Goal: Information Seeking & Learning: Learn about a topic

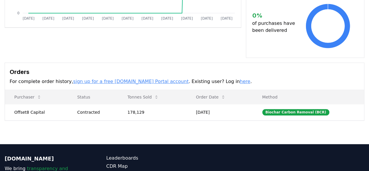
scroll to position [146, 0]
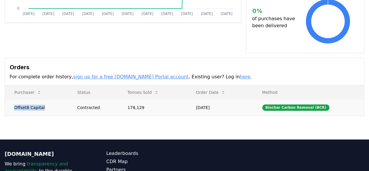
drag, startPoint x: 41, startPoint y: 99, endPoint x: 15, endPoint y: 99, distance: 26.9
click at [15, 99] on td "Offset8 Capital" at bounding box center [36, 107] width 63 height 16
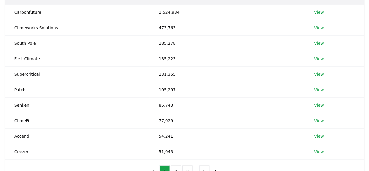
scroll to position [117, 0]
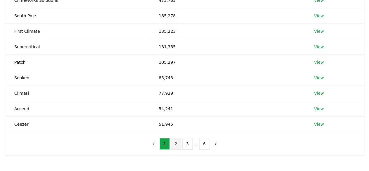
click at [179, 142] on button "2" at bounding box center [176, 144] width 10 height 12
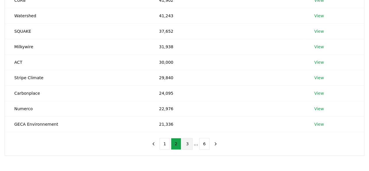
click at [187, 143] on button "3" at bounding box center [187, 144] width 10 height 12
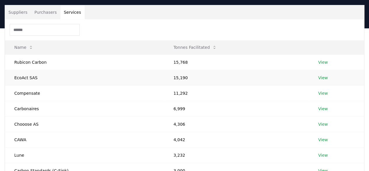
scroll to position [29, 0]
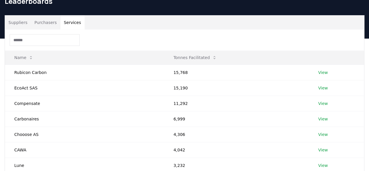
click at [52, 39] on input at bounding box center [45, 40] width 70 height 12
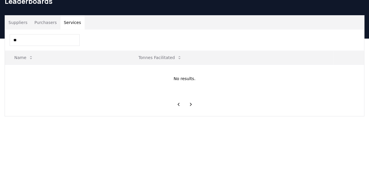
type input "*"
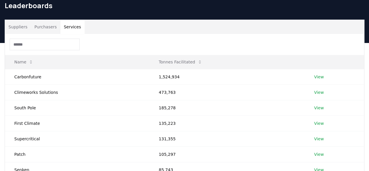
scroll to position [0, 0]
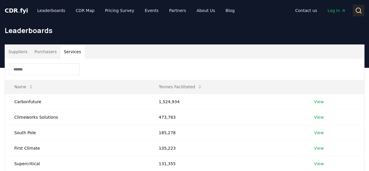
click at [358, 10] on icon at bounding box center [358, 10] width 7 height 7
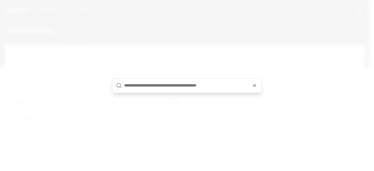
click at [172, 88] on input "text" at bounding box center [191, 85] width 134 height 14
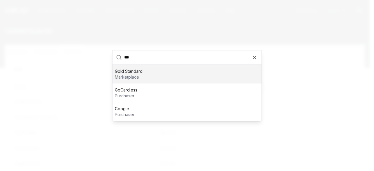
type input "***"
click at [163, 74] on div "Gold Standard marketplace" at bounding box center [186, 73] width 149 height 19
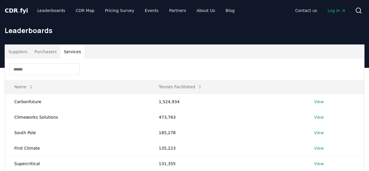
click at [70, 50] on button "Services" at bounding box center [72, 52] width 24 height 14
click at [54, 68] on input at bounding box center [45, 69] width 70 height 12
click at [42, 52] on button "Purchasers" at bounding box center [45, 52] width 29 height 14
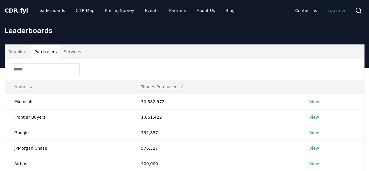
click at [37, 69] on input at bounding box center [45, 69] width 70 height 12
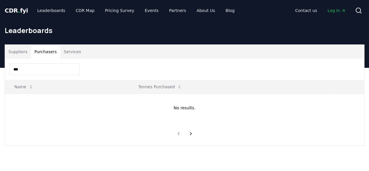
type input "****"
click at [20, 53] on button "Suppliers" at bounding box center [18, 52] width 26 height 14
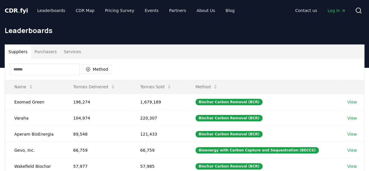
click at [31, 67] on input at bounding box center [45, 69] width 70 height 12
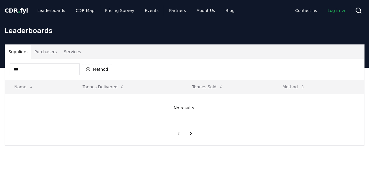
type input "****"
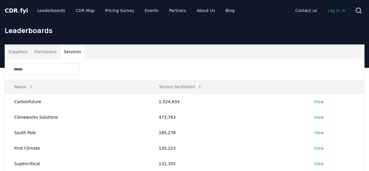
click at [69, 52] on button "Services" at bounding box center [72, 52] width 24 height 14
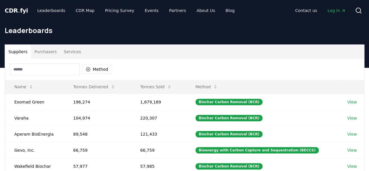
click at [25, 51] on button "Suppliers" at bounding box center [18, 52] width 26 height 14
click at [32, 70] on input at bounding box center [45, 69] width 70 height 12
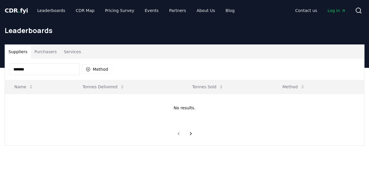
type input "*******"
click at [86, 13] on link "CDR Map" at bounding box center [85, 10] width 28 height 11
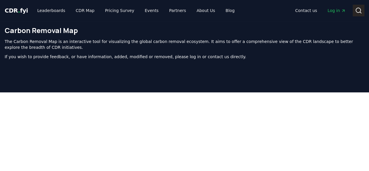
click at [361, 11] on icon at bounding box center [358, 10] width 7 height 7
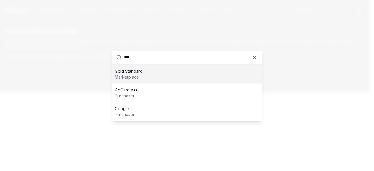
click at [142, 71] on div "Gold Standard marketplace" at bounding box center [186, 73] width 149 height 19
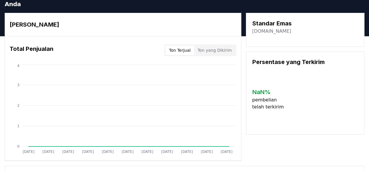
scroll to position [21, 0]
click at [223, 53] on font "Ton yang Dikirim" at bounding box center [215, 50] width 34 height 5
drag, startPoint x: 292, startPoint y: 38, endPoint x: 252, endPoint y: 40, distance: 40.1
click at [252, 40] on div "Standar Emas goldstandard.org" at bounding box center [305, 30] width 118 height 34
copy font "goldstandard.org"
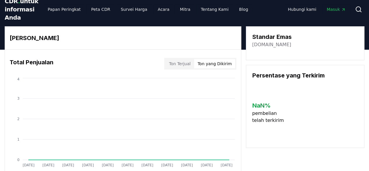
scroll to position [0, 0]
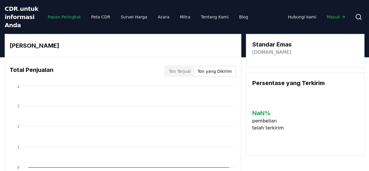
click at [53, 19] on font "Papan Peringkat" at bounding box center [64, 17] width 33 height 5
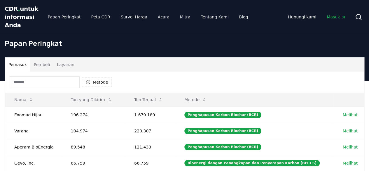
click at [61, 67] on font "Layanan" at bounding box center [66, 64] width 18 height 5
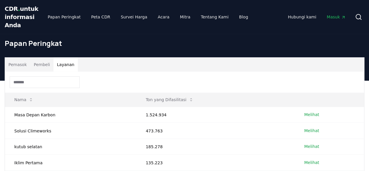
click at [64, 88] on input at bounding box center [45, 82] width 70 height 12
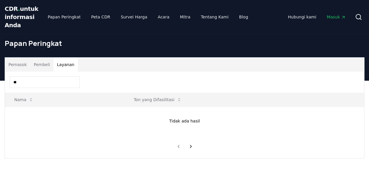
type input "*"
type input "****"
click at [36, 67] on font "Pembeli" at bounding box center [42, 64] width 16 height 5
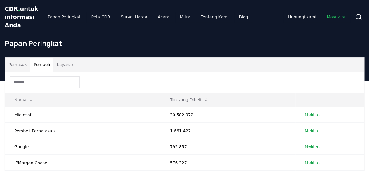
click at [37, 88] on input at bounding box center [45, 82] width 70 height 12
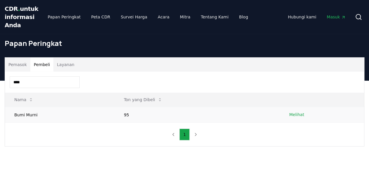
type input "****"
click at [300, 117] on font "Melihat" at bounding box center [296, 114] width 15 height 5
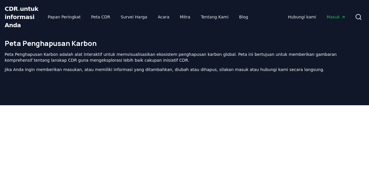
scroll to position [112, 0]
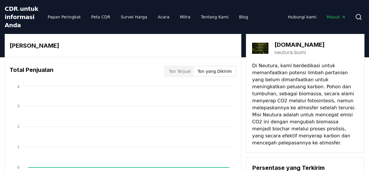
click at [221, 74] on font "Ton yang Dikirim" at bounding box center [215, 71] width 34 height 5
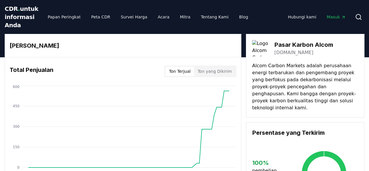
click at [278, 55] on font "alcomcm.com" at bounding box center [293, 53] width 39 height 6
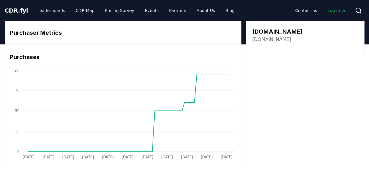
drag, startPoint x: 34, startPoint y: 8, endPoint x: 46, endPoint y: 11, distance: 12.0
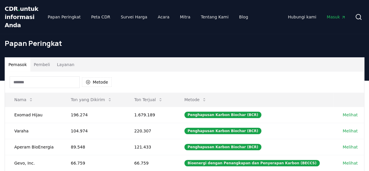
click at [60, 88] on input at bounding box center [45, 82] width 70 height 12
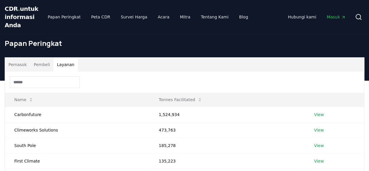
click at [62, 72] on button "Layanan" at bounding box center [65, 64] width 25 height 14
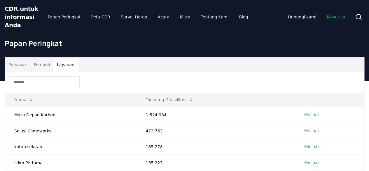
click at [38, 87] on input at bounding box center [45, 82] width 70 height 12
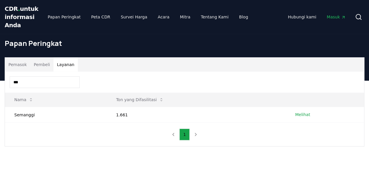
type input "****"
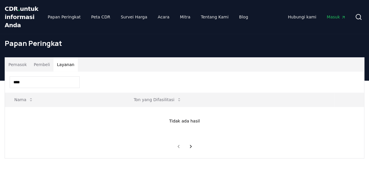
click at [40, 67] on font "Pembeli" at bounding box center [42, 64] width 16 height 5
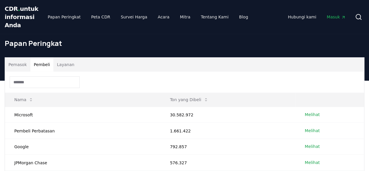
click at [41, 88] on input at bounding box center [45, 82] width 70 height 12
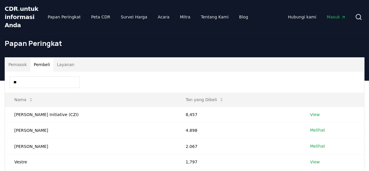
type input "*"
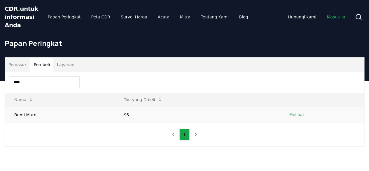
type input "****"
click at [293, 117] on font "Melihat" at bounding box center [296, 114] width 15 height 5
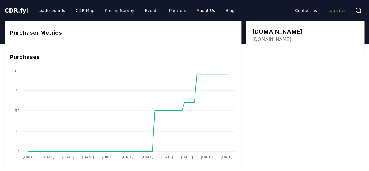
click at [264, 40] on link "[DOMAIN_NAME]" at bounding box center [271, 39] width 39 height 7
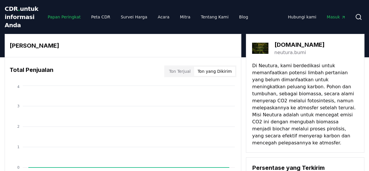
click at [50, 19] on font "Papan Peringkat" at bounding box center [64, 17] width 33 height 5
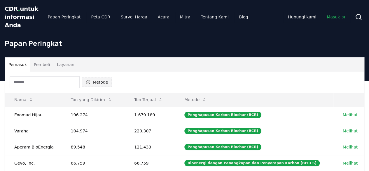
click at [97, 84] on font "Metode" at bounding box center [100, 82] width 15 height 5
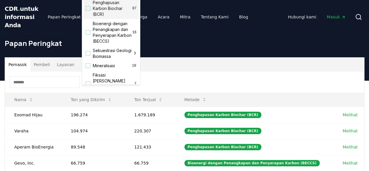
click at [88, 8] on div "Saran" at bounding box center [88, 8] width 5 height 5
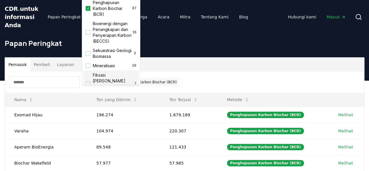
click at [177, 67] on div "Pemasok Pembeli Layanan" at bounding box center [184, 64] width 359 height 14
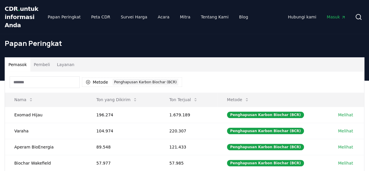
click at [43, 67] on font "Pembeli" at bounding box center [42, 64] width 16 height 5
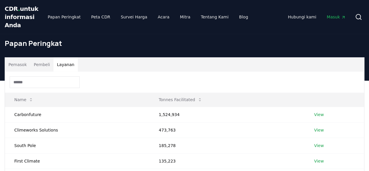
click at [61, 67] on font "Layanan" at bounding box center [66, 64] width 18 height 5
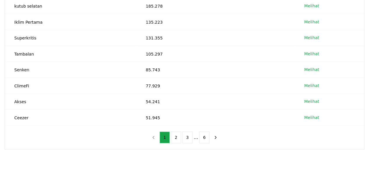
scroll to position [146, 0]
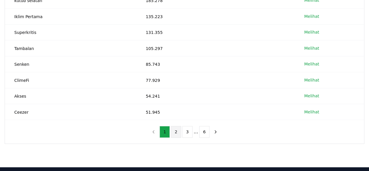
click at [175, 137] on button "2" at bounding box center [176, 132] width 10 height 12
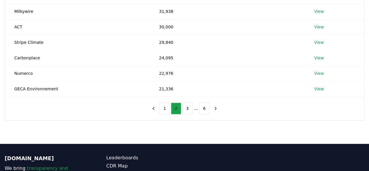
scroll to position [154, 0]
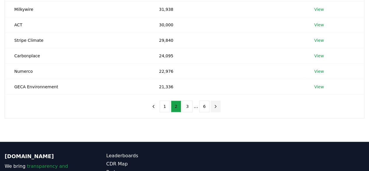
click at [215, 107] on icon "next page" at bounding box center [215, 106] width 5 height 5
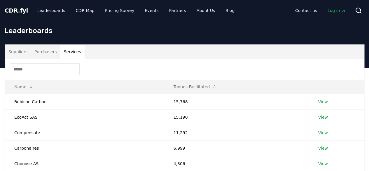
scroll to position [117, 0]
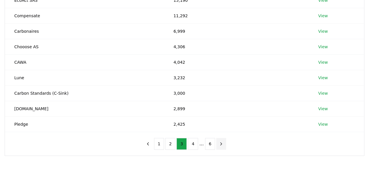
click at [220, 143] on icon "next page" at bounding box center [221, 143] width 5 height 5
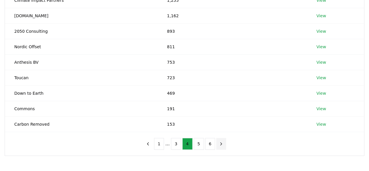
click at [219, 141] on icon "next page" at bounding box center [221, 143] width 5 height 5
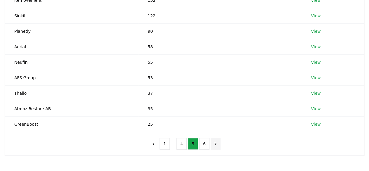
click at [216, 141] on icon "next page" at bounding box center [215, 143] width 5 height 5
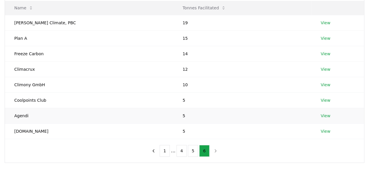
scroll to position [88, 0]
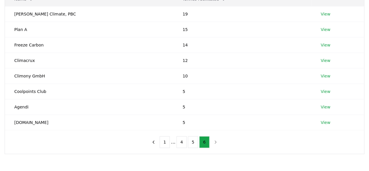
click at [212, 139] on nav "1 ... 4 5 6" at bounding box center [185, 142] width 72 height 12
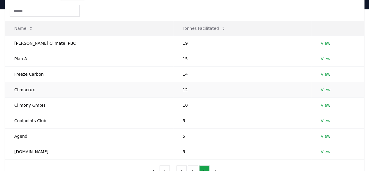
scroll to position [0, 0]
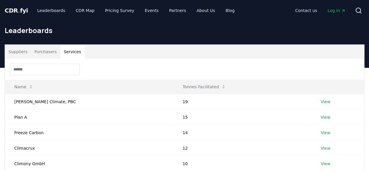
click at [45, 53] on button "Purchasers" at bounding box center [45, 52] width 29 height 14
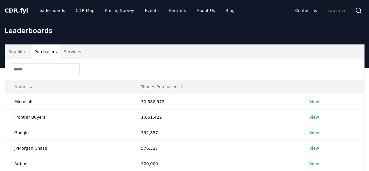
click at [44, 68] on input at bounding box center [45, 69] width 70 height 12
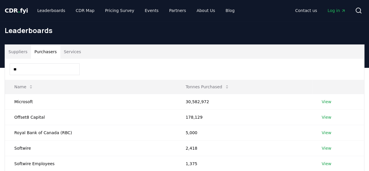
type input "*"
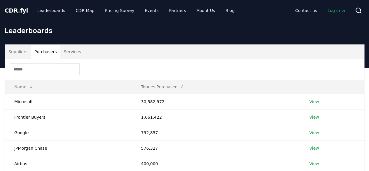
click at [44, 68] on input at bounding box center [45, 69] width 70 height 12
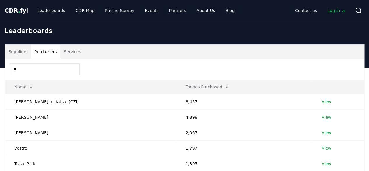
type input "*"
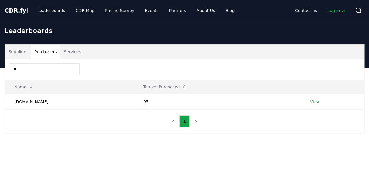
type input "*"
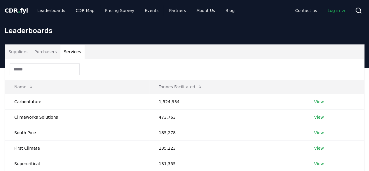
click at [68, 50] on button "Services" at bounding box center [72, 52] width 24 height 14
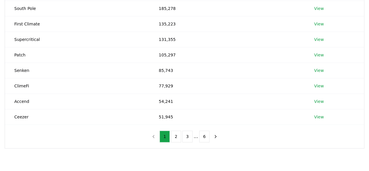
scroll to position [146, 0]
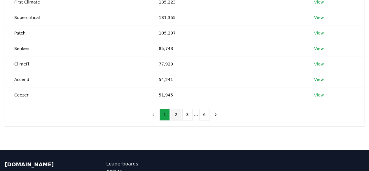
click at [177, 114] on button "2" at bounding box center [176, 115] width 10 height 12
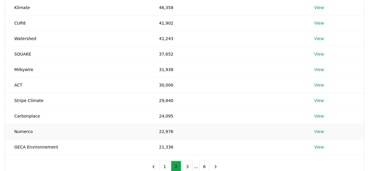
scroll to position [117, 0]
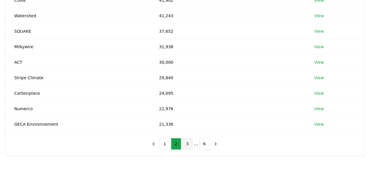
click at [190, 142] on button "3" at bounding box center [187, 144] width 10 height 12
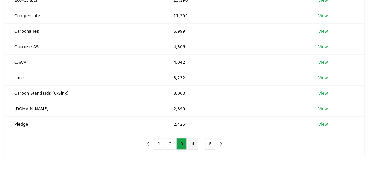
click at [190, 142] on button "4" at bounding box center [193, 144] width 10 height 12
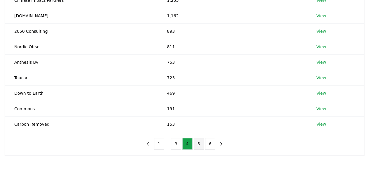
click at [196, 143] on button "5" at bounding box center [199, 144] width 10 height 12
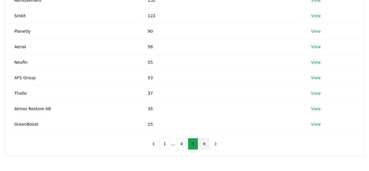
click at [199, 144] on button "6" at bounding box center [204, 144] width 10 height 12
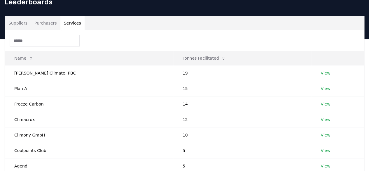
scroll to position [0, 0]
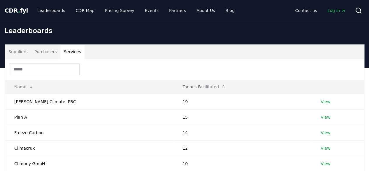
click at [38, 67] on input at bounding box center [45, 69] width 70 height 12
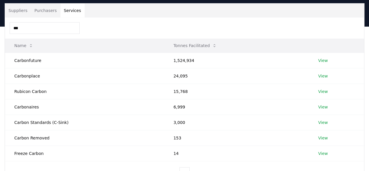
scroll to position [29, 0]
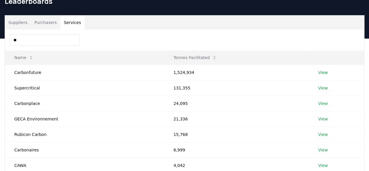
type input "*"
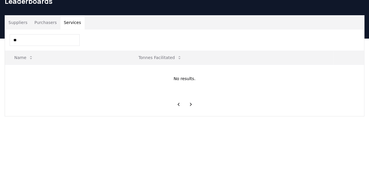
type input "*"
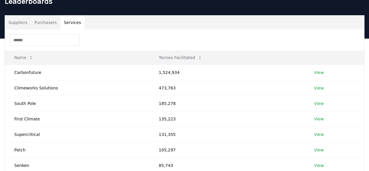
type input "*"
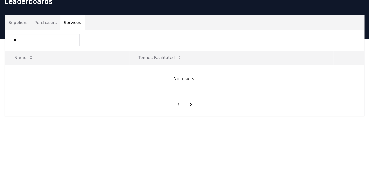
type input "*"
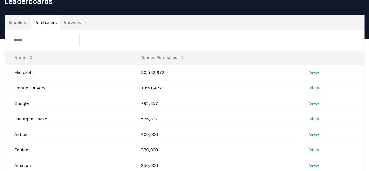
click at [38, 22] on button "Purchasers" at bounding box center [45, 22] width 29 height 14
click at [39, 37] on input at bounding box center [45, 40] width 70 height 12
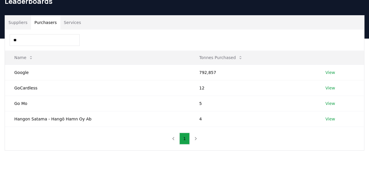
type input "*"
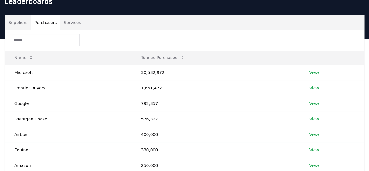
type input "*"
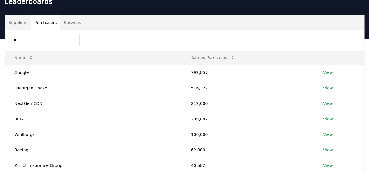
type input "***"
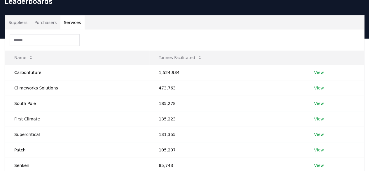
click at [68, 23] on button "Services" at bounding box center [72, 22] width 24 height 14
click at [320, 88] on link "View" at bounding box center [319, 88] width 10 height 6
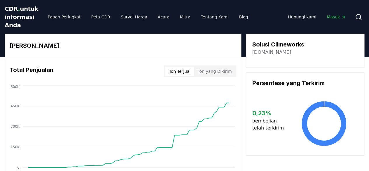
click at [280, 55] on font "[DOMAIN_NAME]" at bounding box center [271, 52] width 39 height 6
click at [52, 19] on font "Papan Peringkat" at bounding box center [64, 17] width 33 height 5
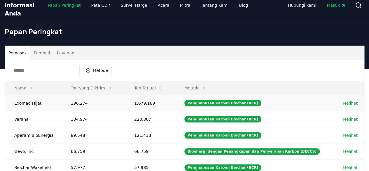
scroll to position [29, 0]
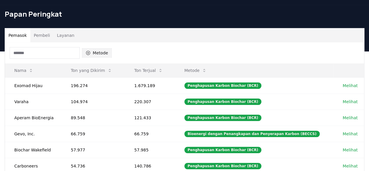
click at [91, 57] on button "Metode" at bounding box center [97, 52] width 30 height 9
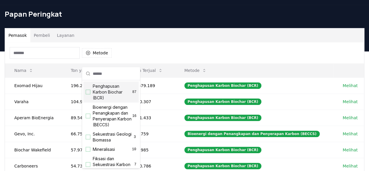
click at [89, 91] on div "Saran" at bounding box center [88, 92] width 5 height 5
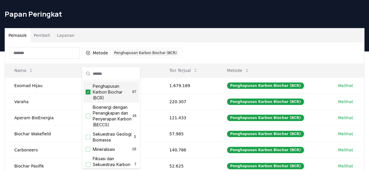
click at [136, 40] on div "Pemasok Pembeli Layanan" at bounding box center [184, 35] width 359 height 14
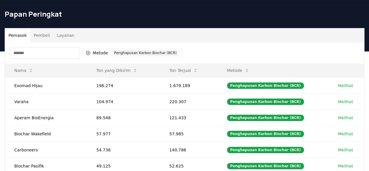
click at [67, 38] on font "Layanan" at bounding box center [66, 35] width 18 height 5
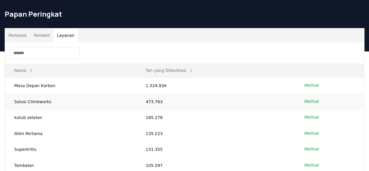
click at [314, 104] on font "Melihat" at bounding box center [311, 101] width 15 height 5
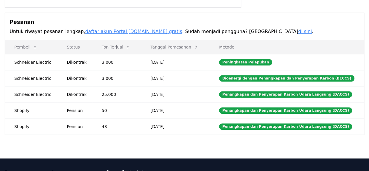
scroll to position [175, 0]
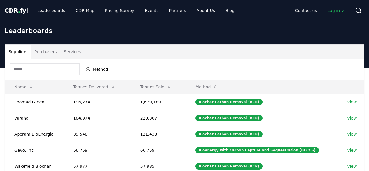
scroll to position [29, 0]
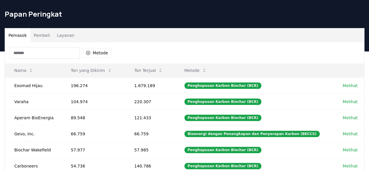
click at [72, 41] on button "Layanan" at bounding box center [65, 35] width 25 height 14
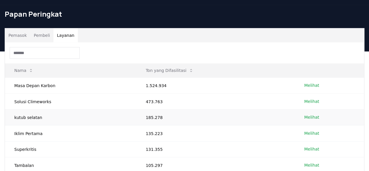
click at [309, 119] on font "Melihat" at bounding box center [311, 117] width 15 height 5
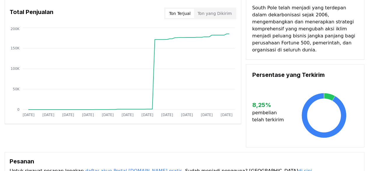
scroll to position [29, 0]
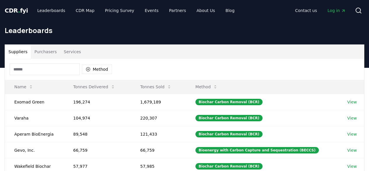
scroll to position [29, 0]
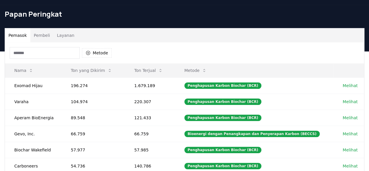
click at [69, 38] on font "Layanan" at bounding box center [66, 35] width 18 height 5
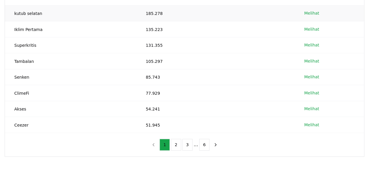
scroll to position [146, 0]
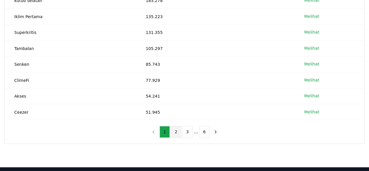
click at [174, 137] on button "2" at bounding box center [176, 132] width 10 height 12
